Goal: Use online tool/utility: Utilize a website feature to perform a specific function

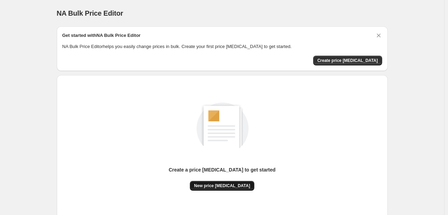
click at [223, 183] on span "New price change job" at bounding box center [222, 186] width 56 height 6
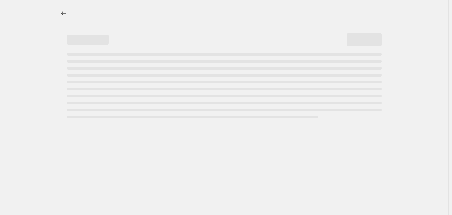
select select "percentage"
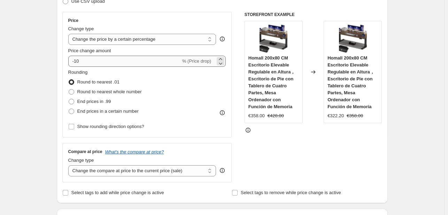
scroll to position [105, 0]
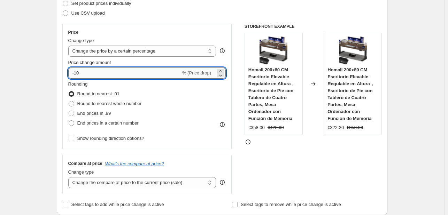
click at [165, 73] on input "-10" at bounding box center [124, 73] width 113 height 11
type input "-1"
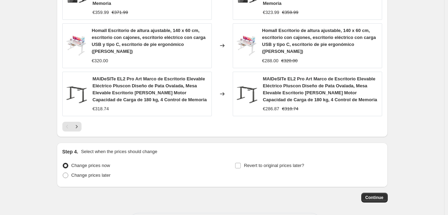
scroll to position [548, 0]
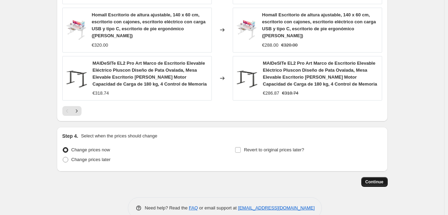
type input "-31"
click at [367, 177] on button "Continue" at bounding box center [374, 182] width 26 height 10
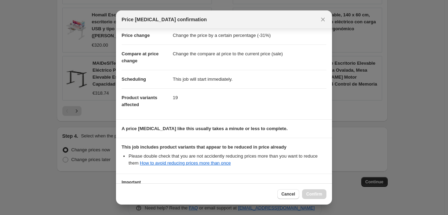
scroll to position [77, 0]
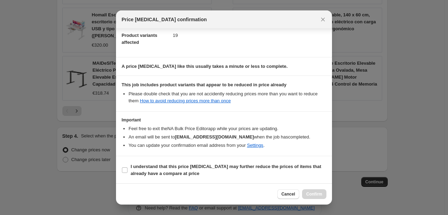
click at [165, 171] on b "I understand that this price change job may further reduce the prices of items …" at bounding box center [226, 170] width 191 height 12
click at [128, 171] on input "I understand that this price change job may further reduce the prices of items …" at bounding box center [125, 171] width 6 height 6
checkbox input "true"
click at [325, 197] on button "Confirm" at bounding box center [314, 195] width 24 height 10
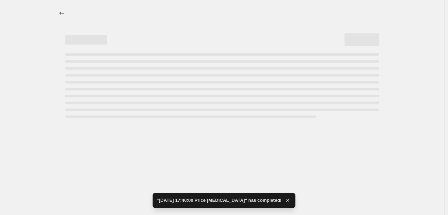
select select "percentage"
